Goal: Task Accomplishment & Management: Use online tool/utility

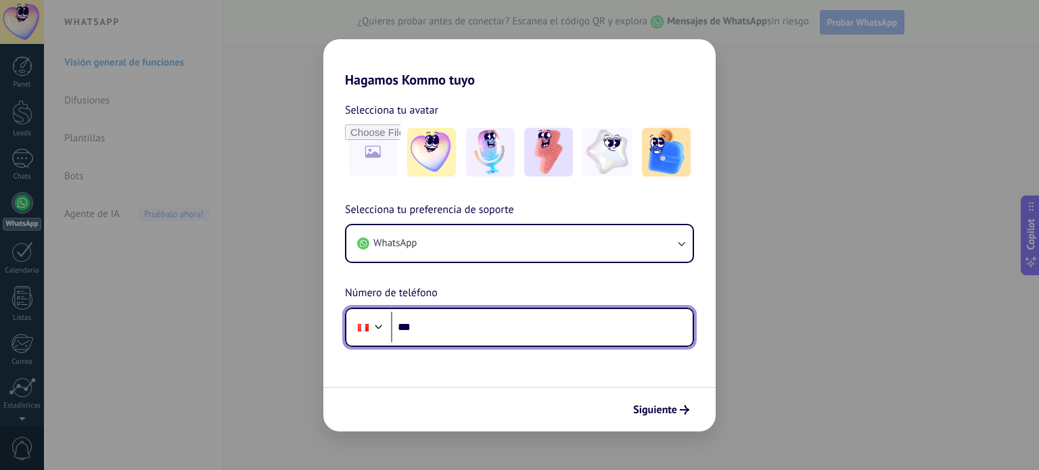
click at [493, 321] on input "***" at bounding box center [542, 327] width 302 height 31
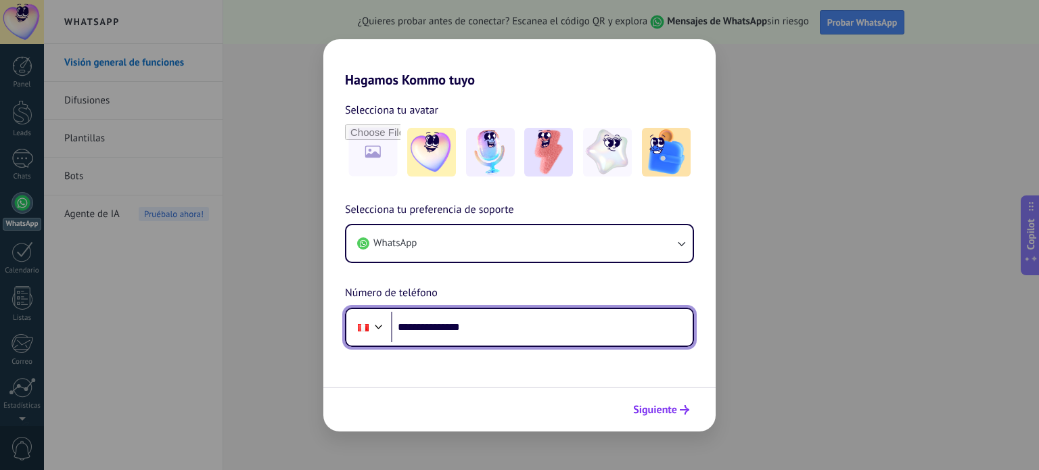
type input "**********"
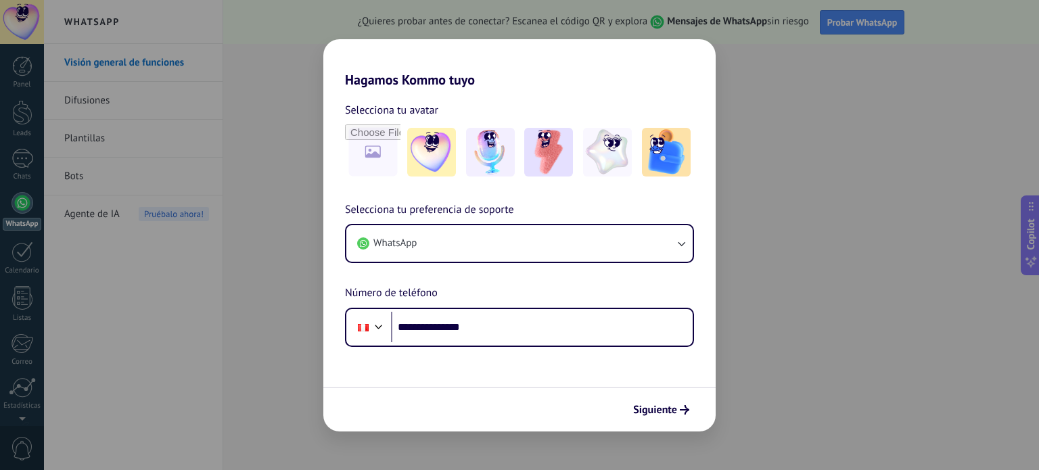
click at [685, 411] on icon "submit" at bounding box center [684, 409] width 9 height 9
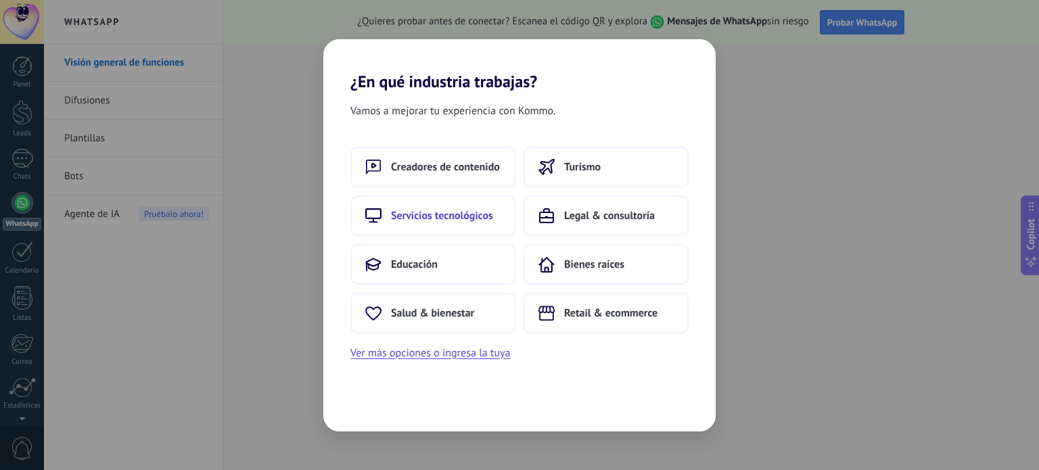
click at [464, 218] on span "Servicios tecnológicos" at bounding box center [442, 216] width 102 height 14
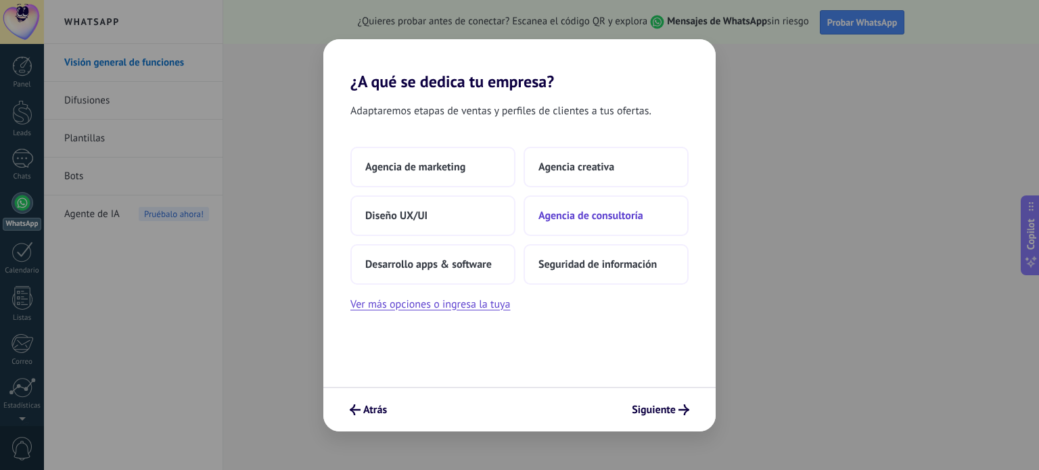
click at [587, 213] on span "Agencia de consultoría" at bounding box center [590, 216] width 105 height 14
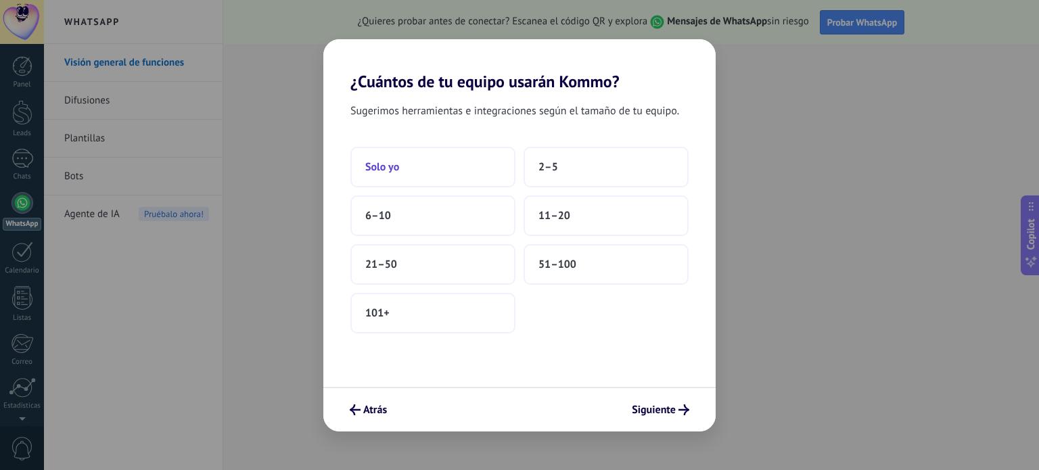
click at [421, 164] on button "Solo yo" at bounding box center [432, 167] width 165 height 41
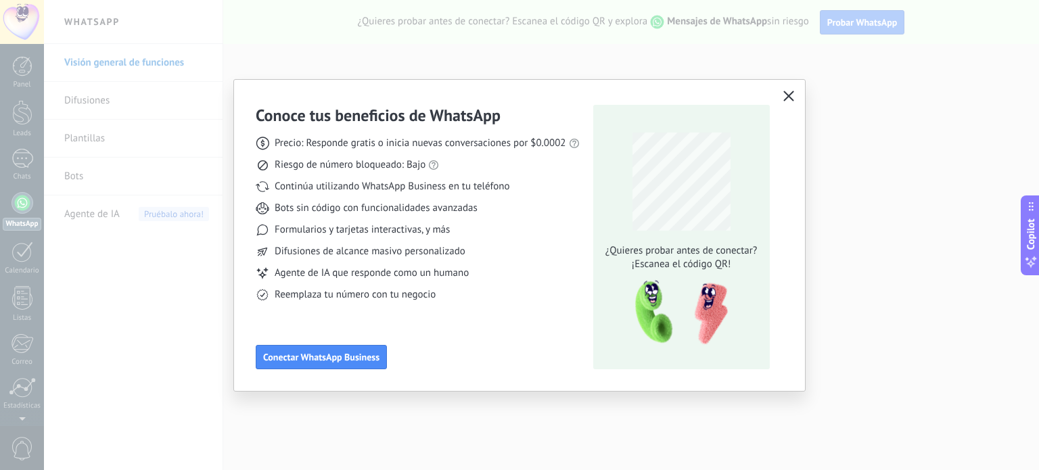
click at [785, 96] on icon "button" at bounding box center [788, 96] width 11 height 11
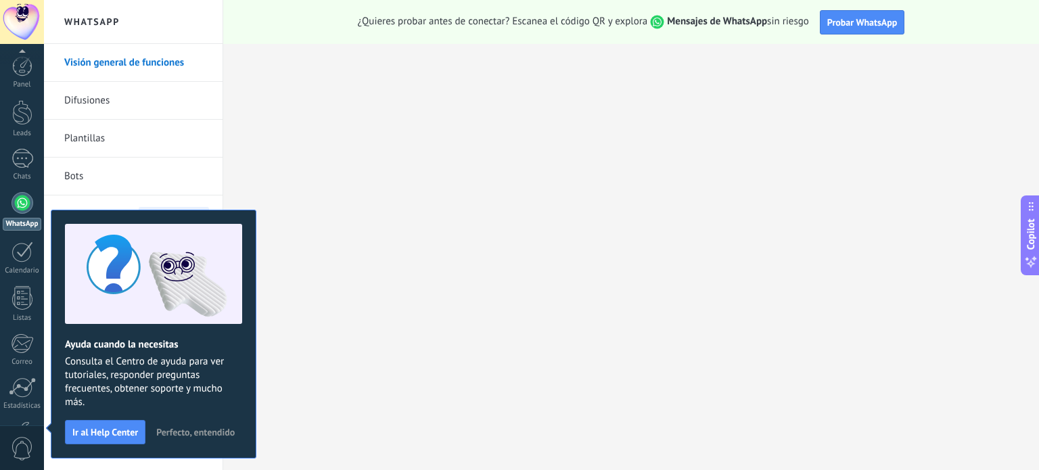
scroll to position [92, 0]
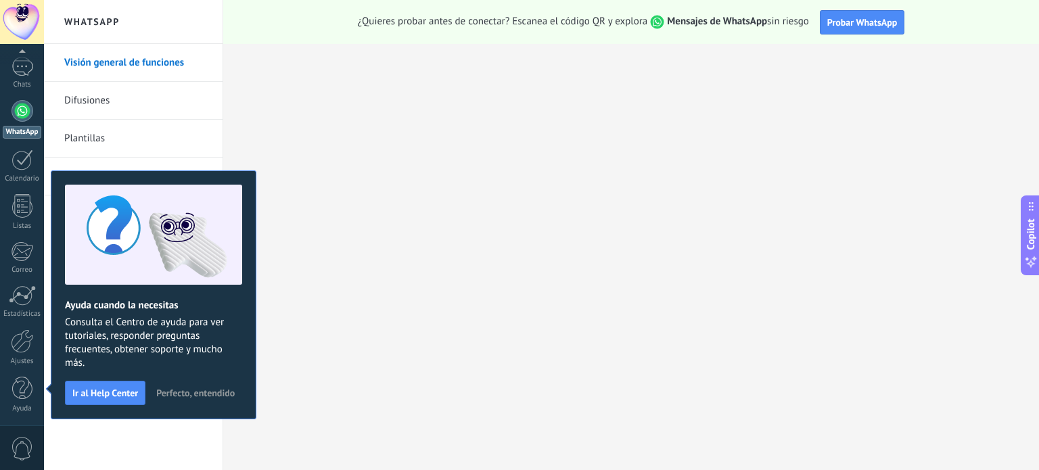
click at [190, 392] on span "Perfecto, entendido" at bounding box center [195, 392] width 78 height 9
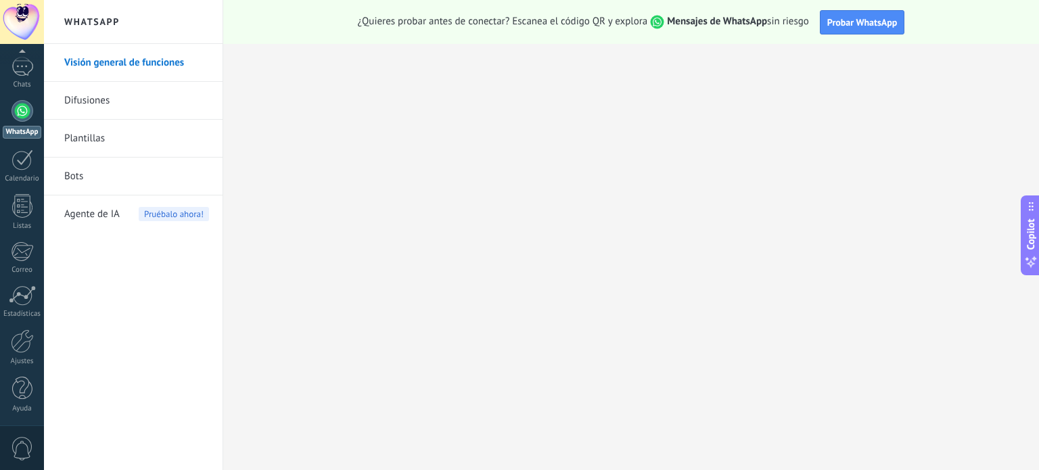
click at [152, 95] on link "Difusiones" at bounding box center [136, 101] width 145 height 38
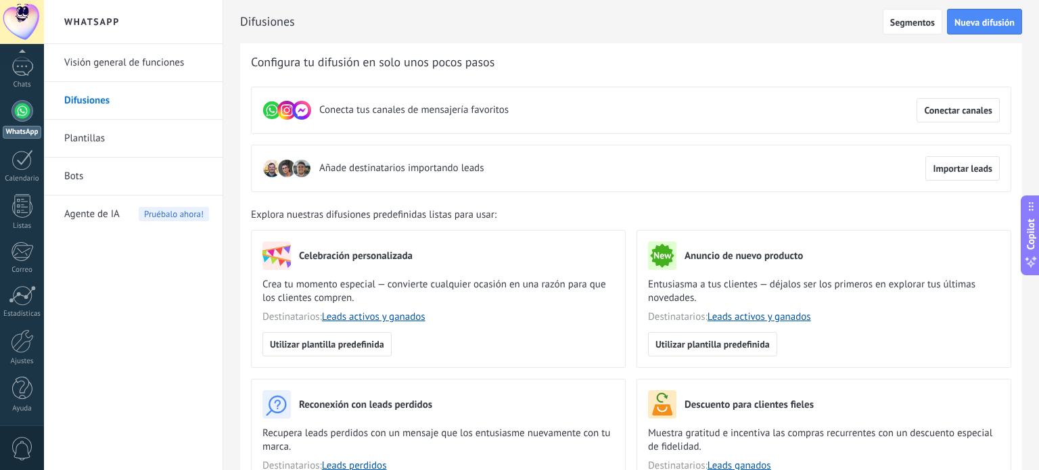
click at [29, 107] on div at bounding box center [22, 111] width 22 height 22
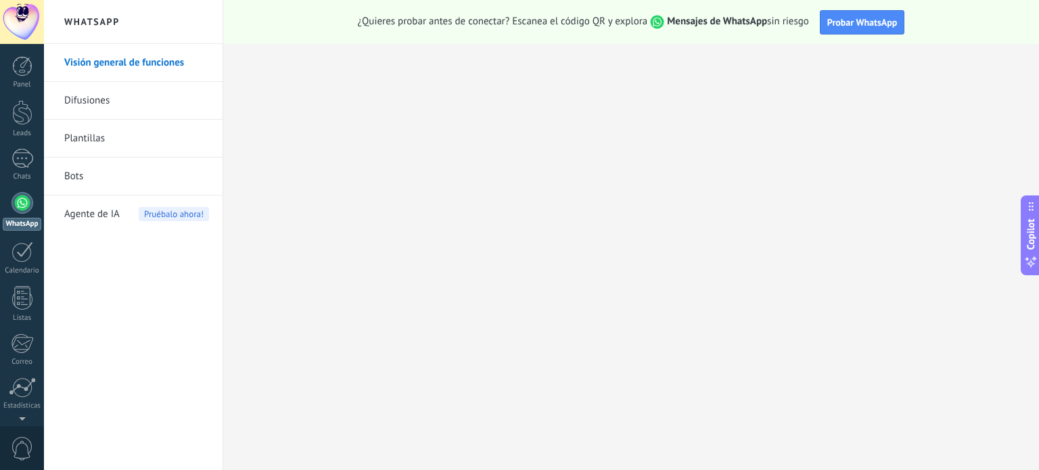
click at [126, 103] on link "Difusiones" at bounding box center [136, 101] width 145 height 38
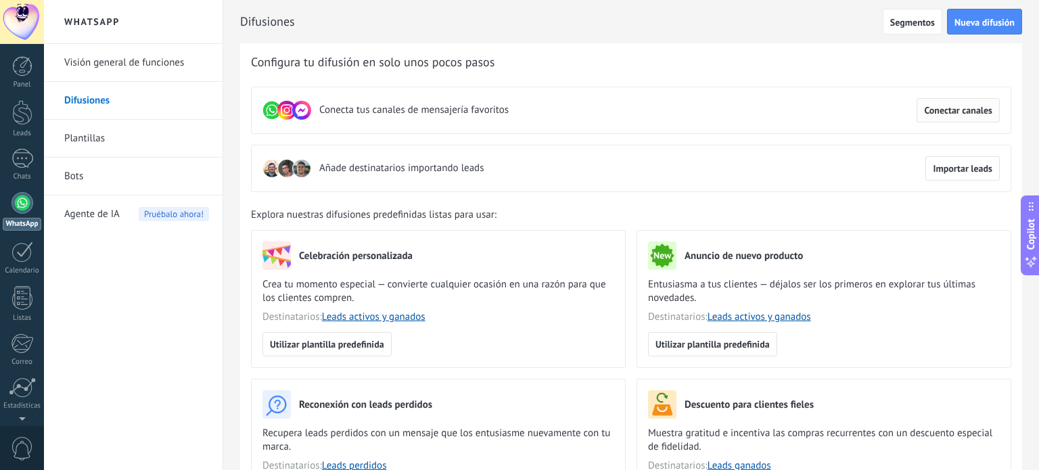
click at [969, 106] on span "Conectar canales" at bounding box center [958, 110] width 68 height 9
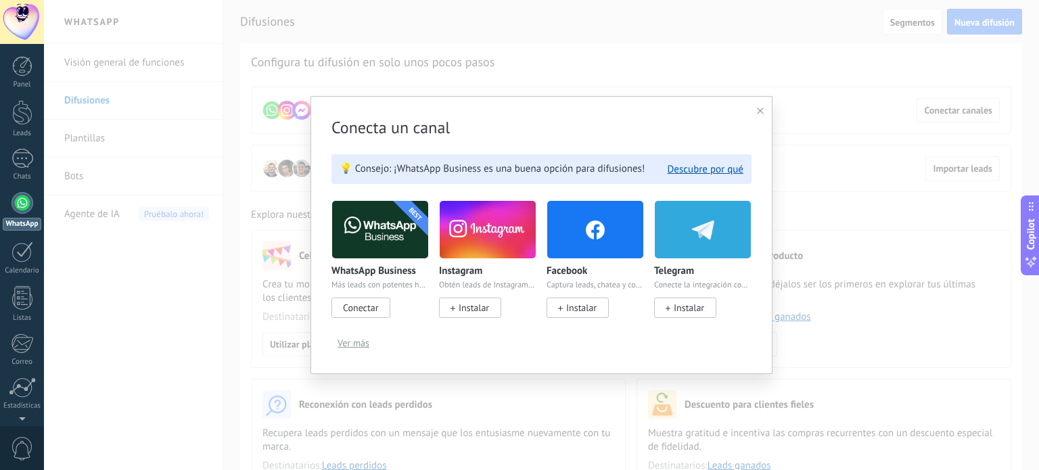
click at [759, 111] on icon at bounding box center [760, 111] width 7 height 7
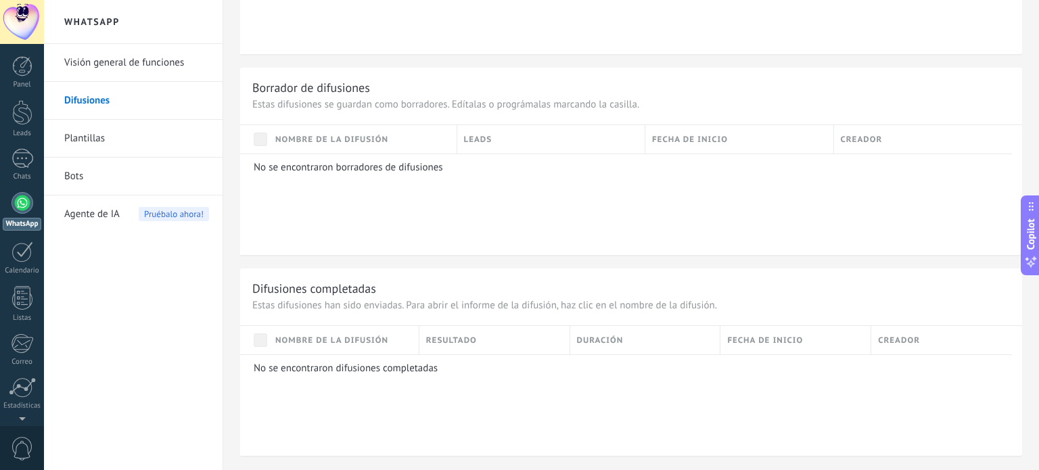
scroll to position [948, 0]
click at [409, 329] on div "Nombre de la difusión" at bounding box center [344, 339] width 150 height 28
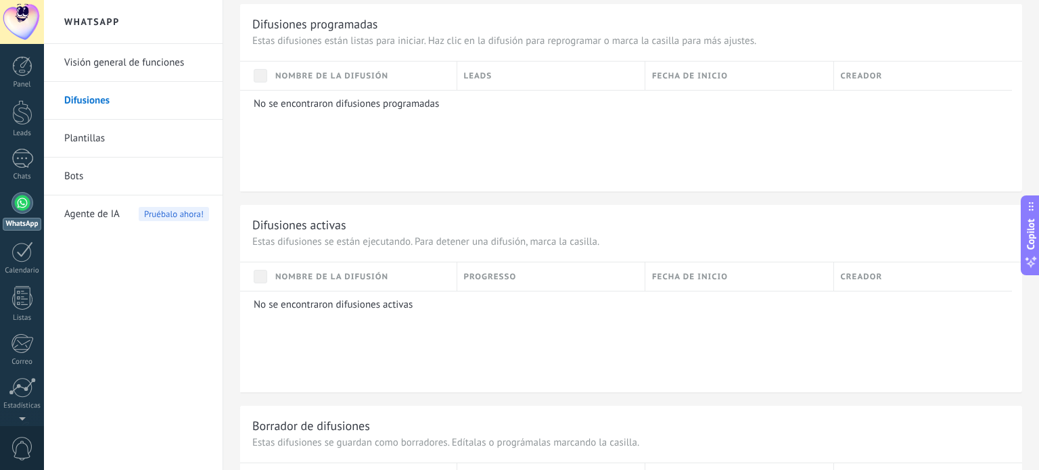
scroll to position [272, 0]
